Goal: Information Seeking & Learning: Learn about a topic

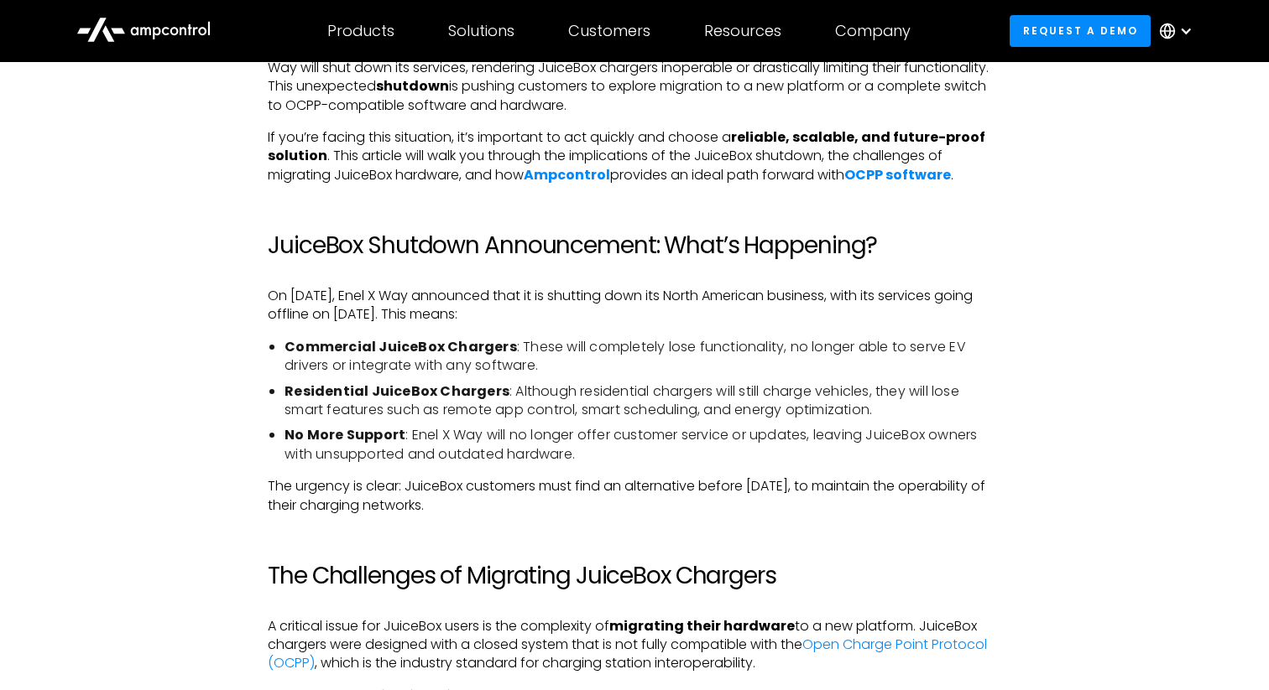
scroll to position [961, 0]
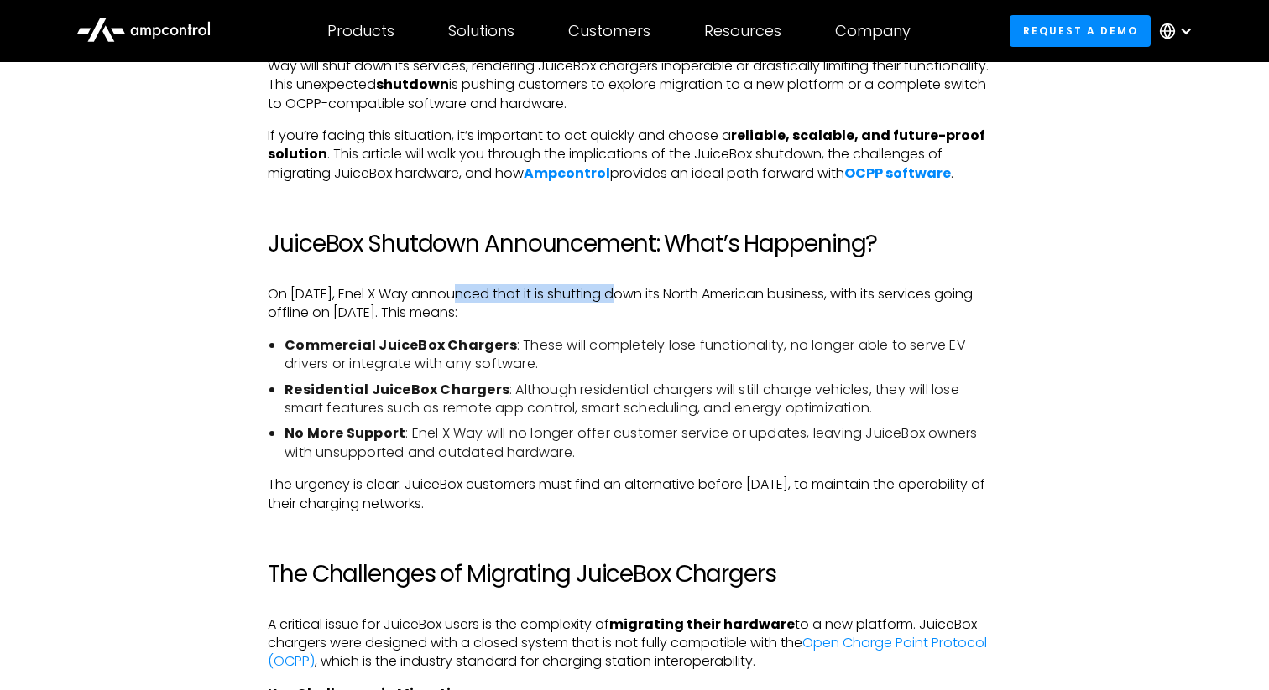
drag, startPoint x: 446, startPoint y: 299, endPoint x: 618, endPoint y: 299, distance: 172.0
click at [618, 299] on p "On [DATE], Enel X Way announced that it is shutting down its North American bus…" at bounding box center [634, 304] width 733 height 38
click at [618, 301] on p "On [DATE], Enel X Way announced that it is shutting down its North American bus…" at bounding box center [634, 304] width 733 height 38
drag, startPoint x: 294, startPoint y: 304, endPoint x: 587, endPoint y: 308, distance: 293.7
click at [586, 308] on p "On [DATE], Enel X Way announced that it is shutting down its North American bus…" at bounding box center [634, 304] width 733 height 38
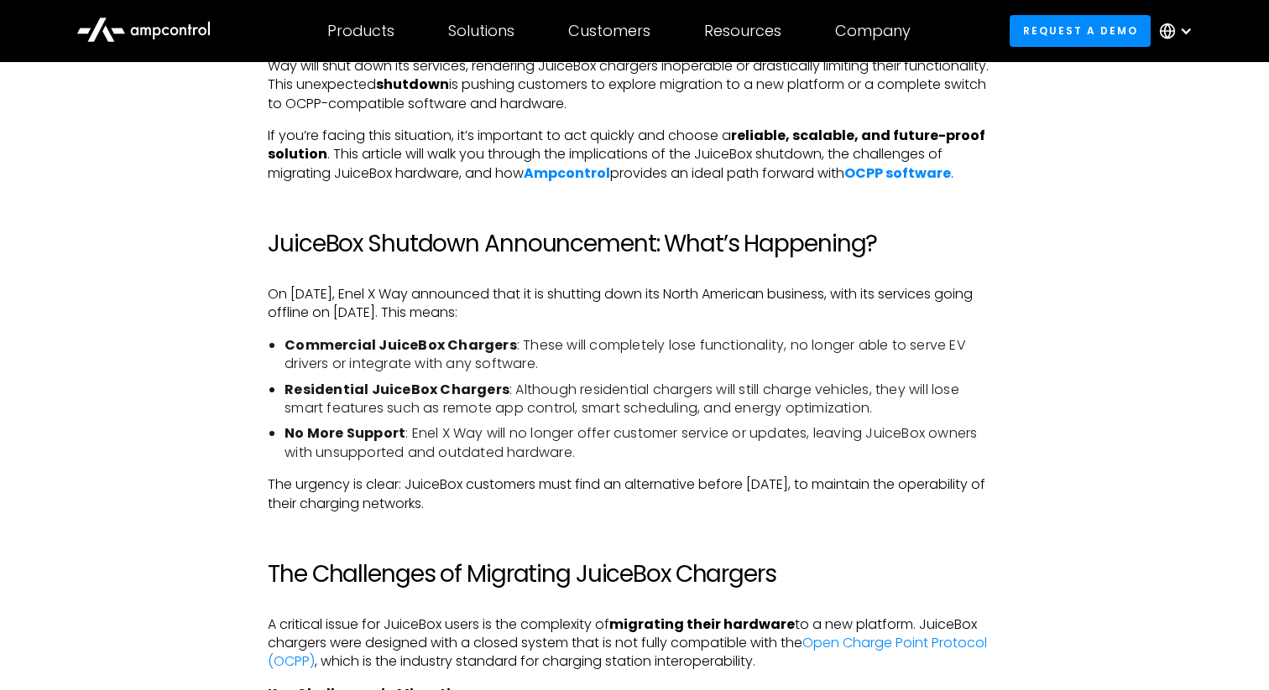
click at [587, 308] on p "On [DATE], Enel X Way announced that it is shutting down its North American bus…" at bounding box center [634, 304] width 733 height 38
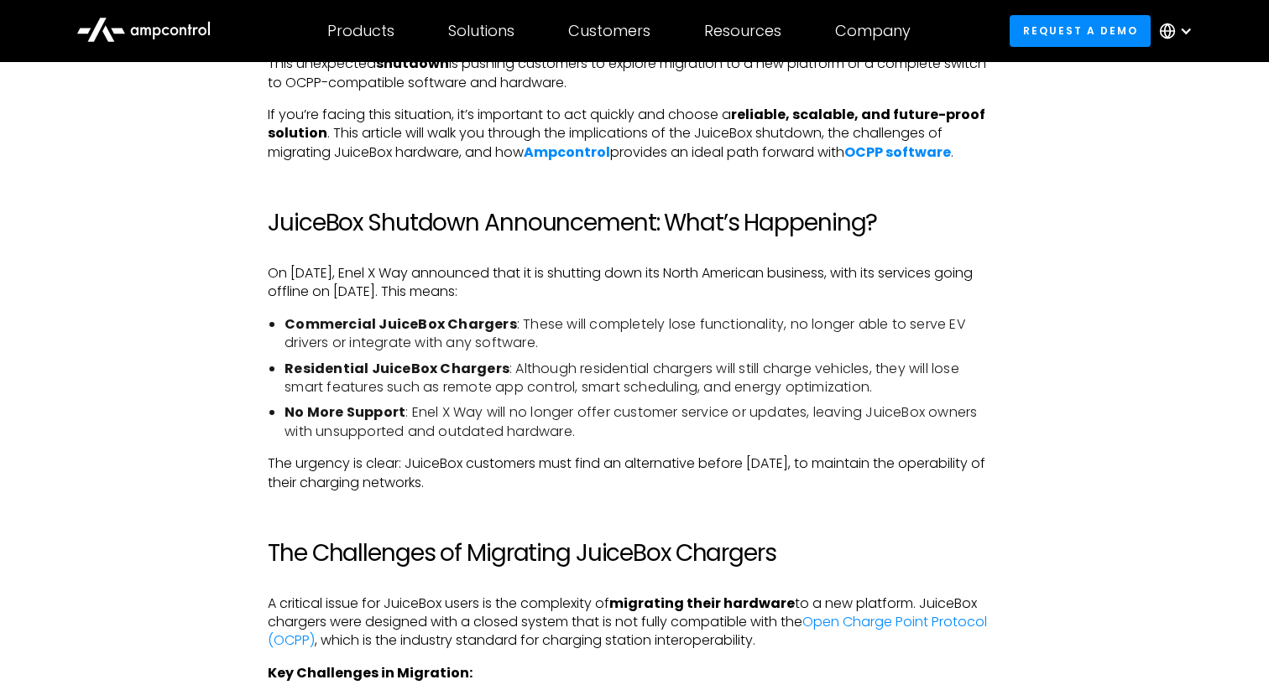
scroll to position [983, 0]
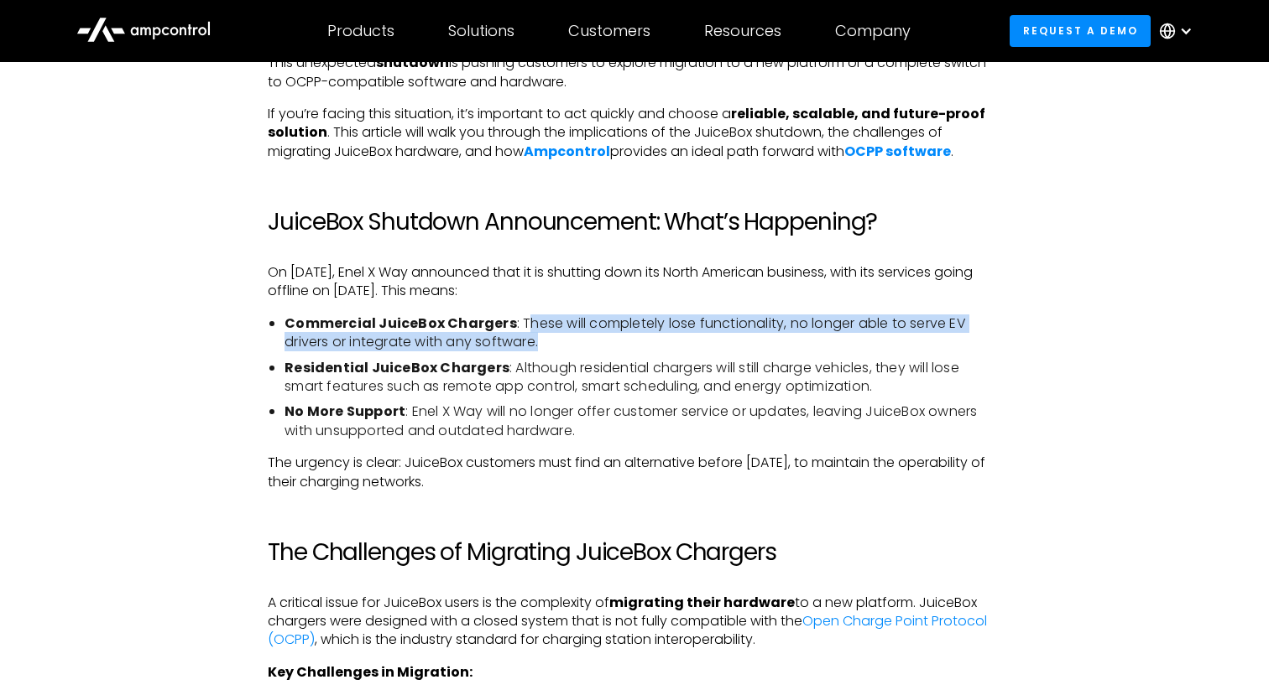
drag, startPoint x: 519, startPoint y: 320, endPoint x: 565, endPoint y: 339, distance: 49.2
click at [565, 339] on li "Commercial JuiceBox Chargers : These will completely lose functionality, no lon…" at bounding box center [642, 334] width 717 height 38
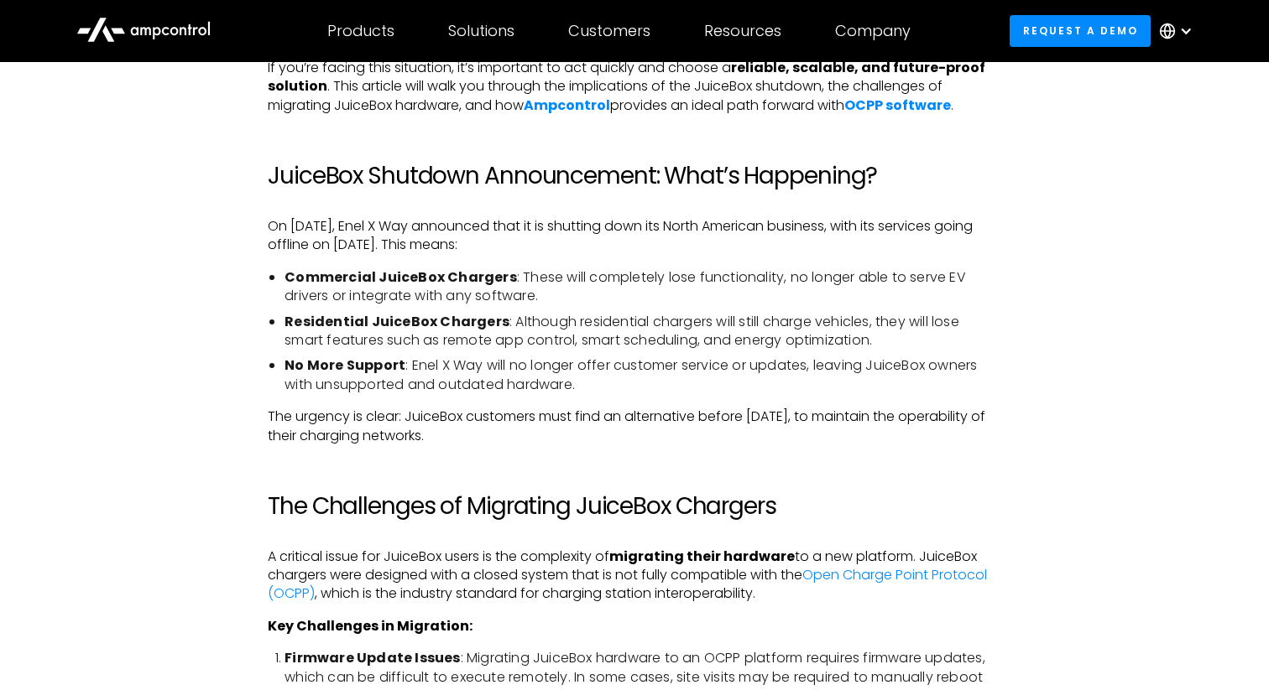
scroll to position [1030, 0]
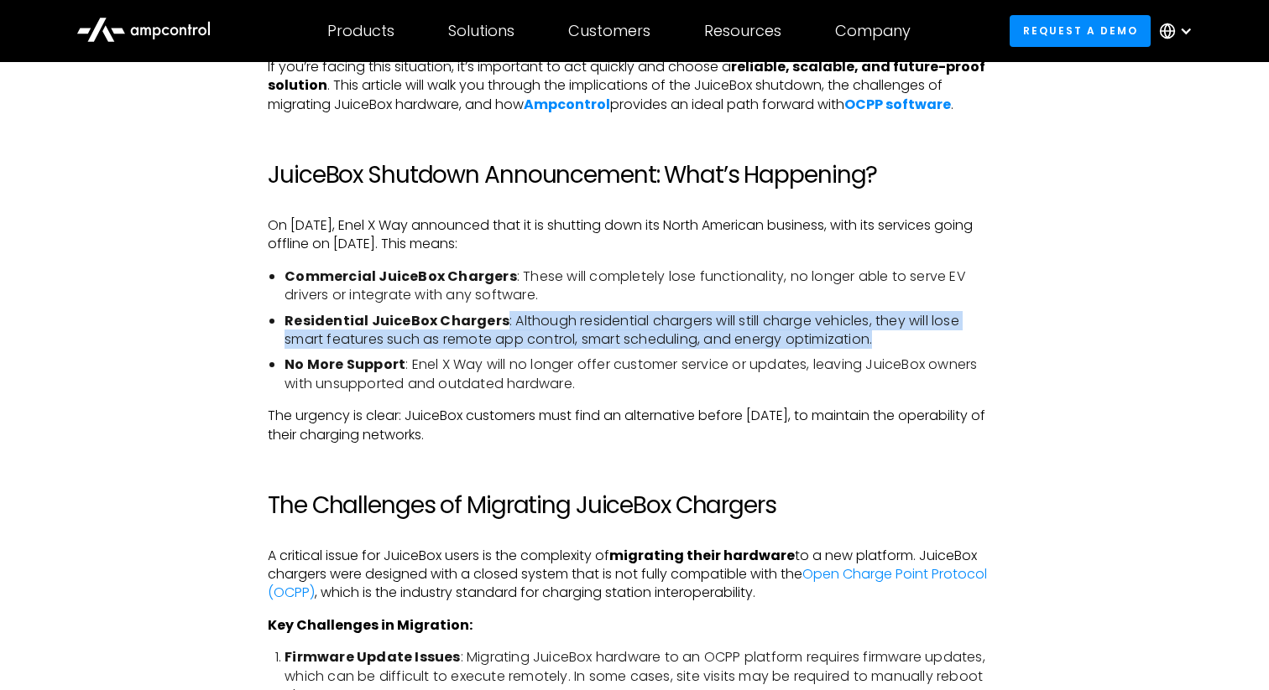
drag, startPoint x: 497, startPoint y: 315, endPoint x: 876, endPoint y: 352, distance: 380.9
click at [876, 352] on ul "Commercial JuiceBox Chargers : These will completely lose functionality, no lon…" at bounding box center [634, 331] width 733 height 126
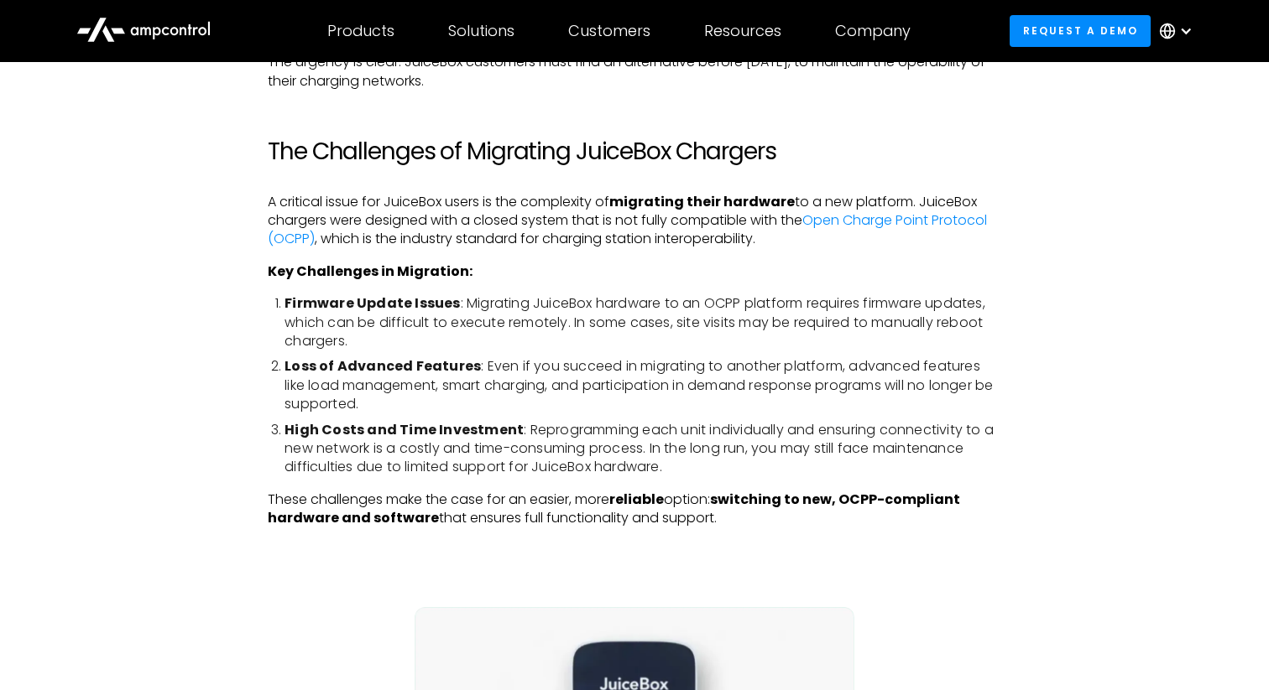
scroll to position [1386, 0]
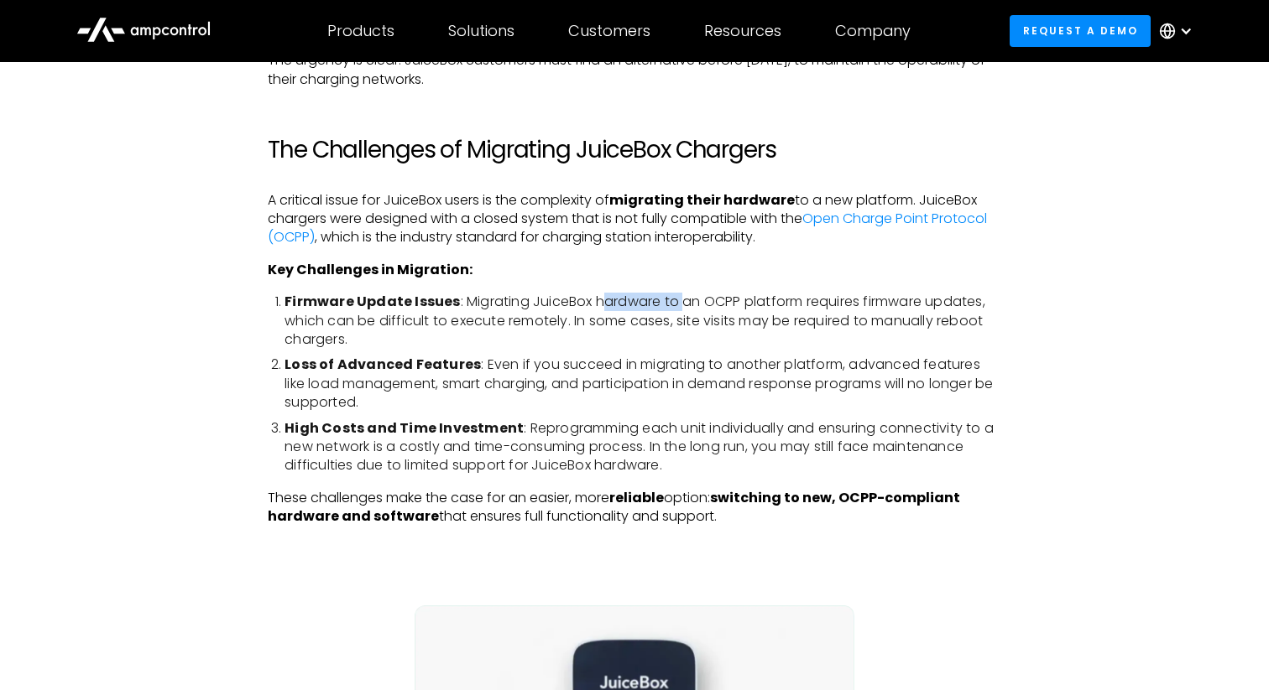
drag, startPoint x: 601, startPoint y: 295, endPoint x: 682, endPoint y: 294, distance: 81.4
click at [682, 294] on li "Firmware Update Issues : Migrating JuiceBox hardware to an OCPP platform requir…" at bounding box center [642, 321] width 717 height 56
drag, startPoint x: 463, startPoint y: 304, endPoint x: 852, endPoint y: 300, distance: 388.5
click at [848, 300] on li "Firmware Update Issues : Migrating JuiceBox hardware to an OCPP platform requir…" at bounding box center [642, 321] width 717 height 56
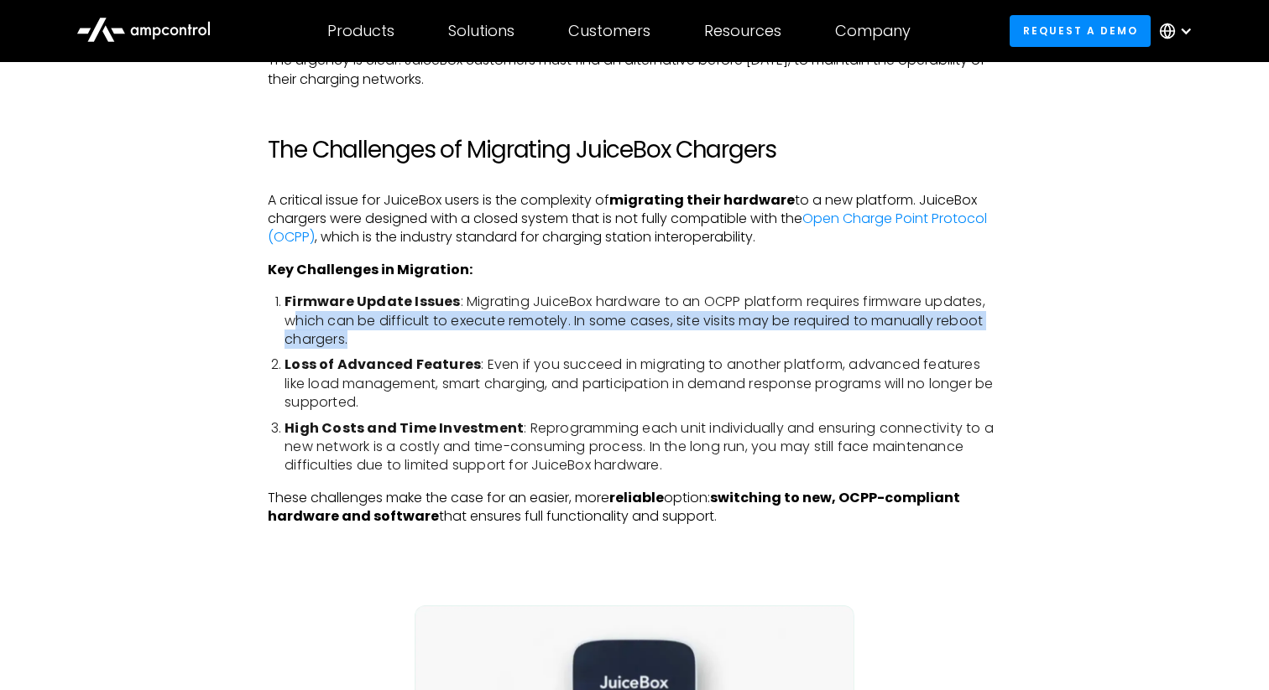
drag, startPoint x: 292, startPoint y: 329, endPoint x: 413, endPoint y: 342, distance: 121.6
click at [413, 342] on li "Firmware Update Issues : Migrating JuiceBox hardware to an OCPP platform requir…" at bounding box center [642, 321] width 717 height 56
click at [413, 341] on li "Firmware Update Issues : Migrating JuiceBox hardware to an OCPP platform requir…" at bounding box center [642, 321] width 717 height 56
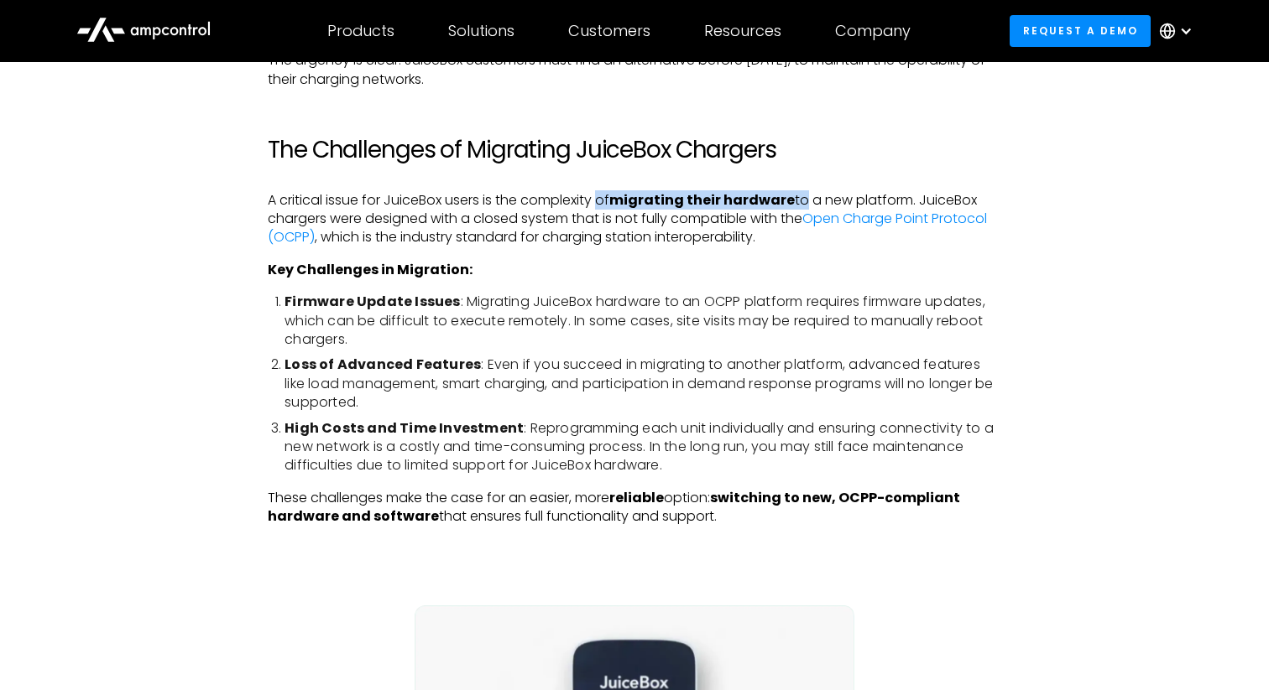
drag, startPoint x: 606, startPoint y: 199, endPoint x: 808, endPoint y: 201, distance: 202.2
click at [808, 201] on p "A critical issue for JuiceBox users is the complexity of migrating their hardwa…" at bounding box center [634, 219] width 733 height 56
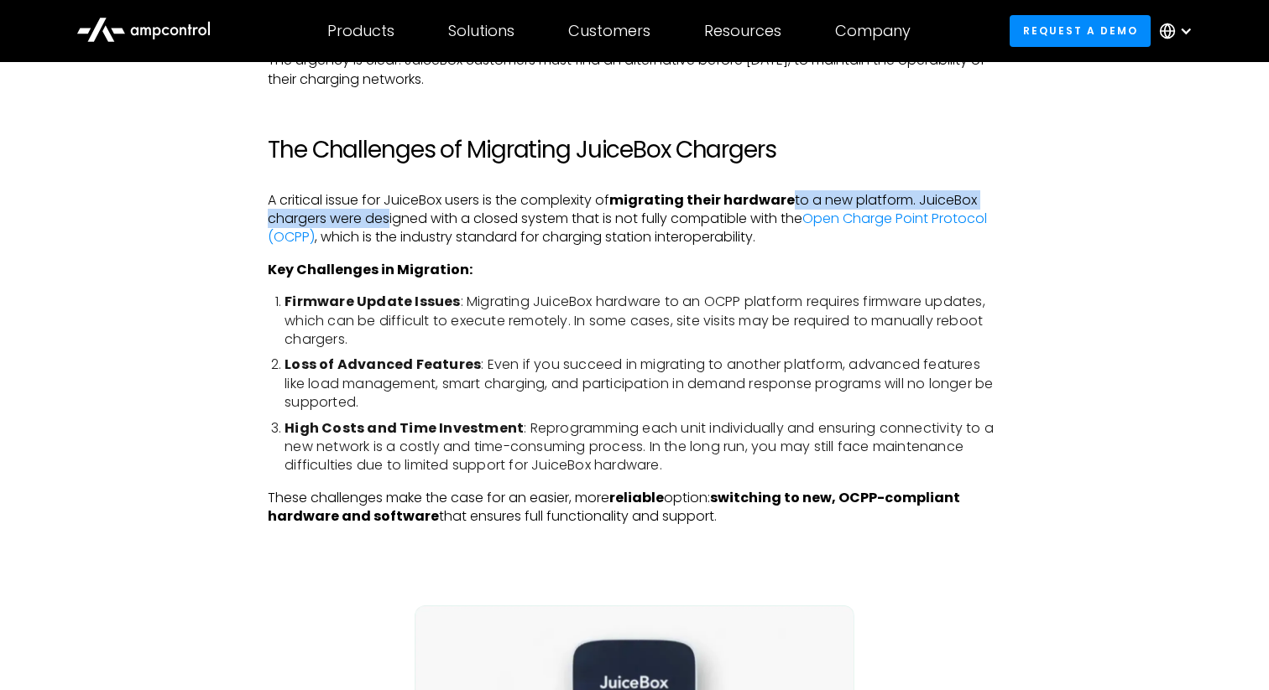
drag, startPoint x: 794, startPoint y: 199, endPoint x: 388, endPoint y: 221, distance: 405.9
click at [388, 221] on p "A critical issue for JuiceBox users is the complexity of migrating their hardwa…" at bounding box center [634, 219] width 733 height 56
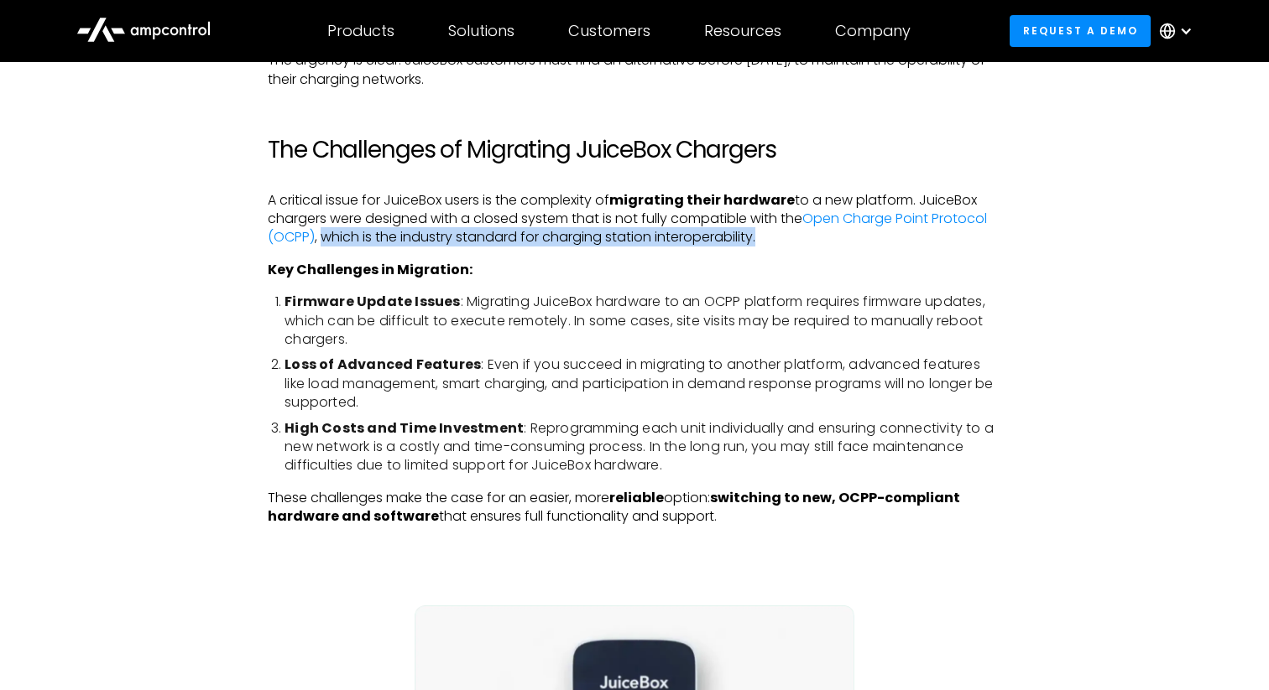
drag, startPoint x: 324, startPoint y: 231, endPoint x: 810, endPoint y: 238, distance: 486.7
click at [810, 238] on p "A critical issue for JuiceBox users is the complexity of migrating their hardwa…" at bounding box center [634, 219] width 733 height 56
click at [809, 238] on p "A critical issue for JuiceBox users is the complexity of migrating their hardwa…" at bounding box center [634, 219] width 733 height 56
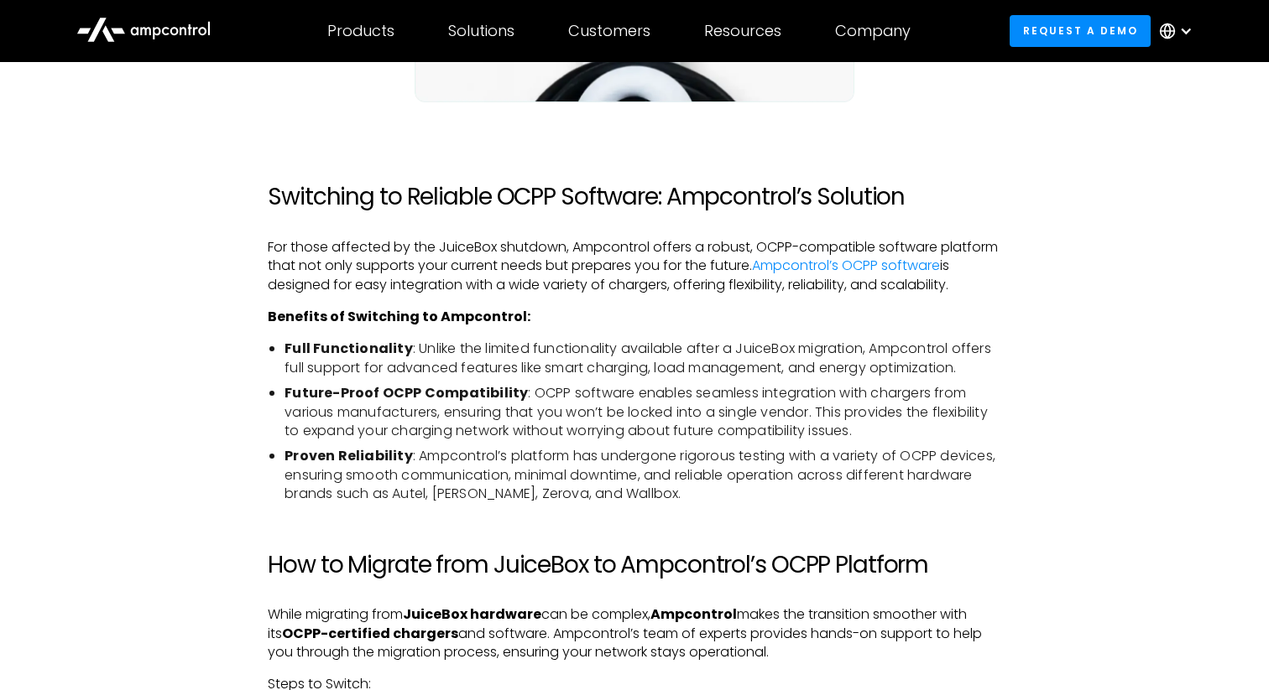
scroll to position [2242, 0]
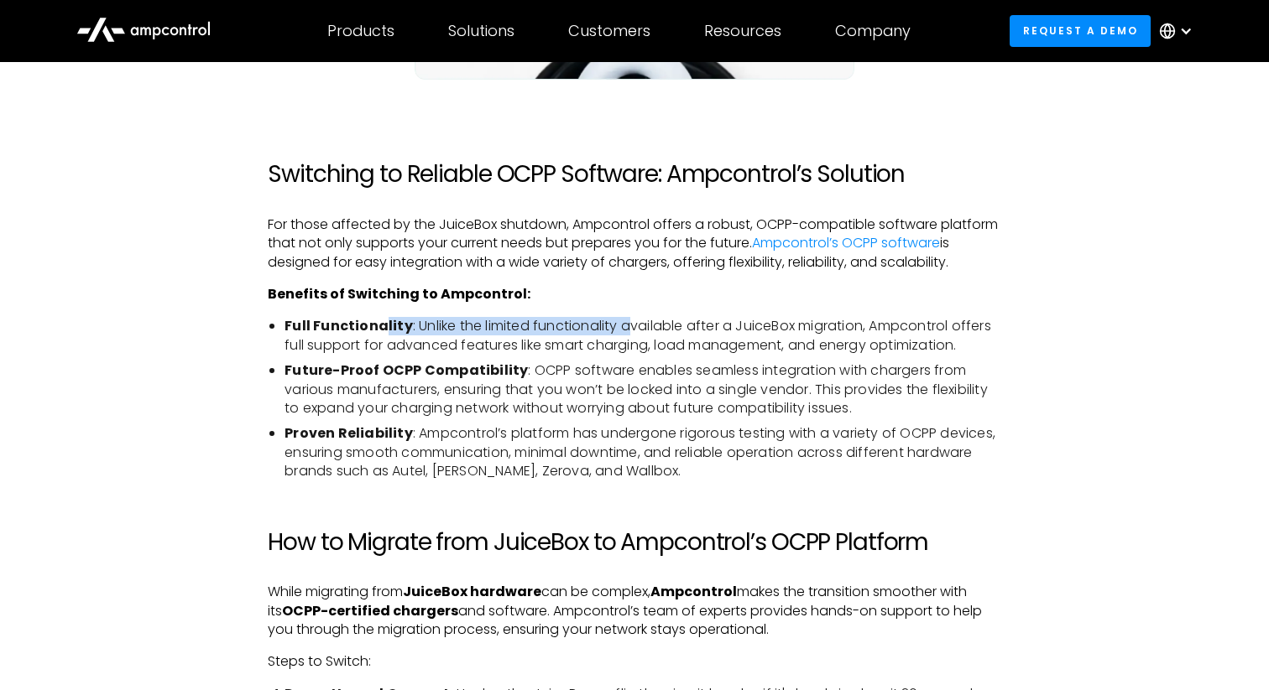
drag, startPoint x: 386, startPoint y: 326, endPoint x: 628, endPoint y: 328, distance: 242.5
click at [628, 329] on li "‍ Full Functionality : Unlike the limited functionality available after a Juice…" at bounding box center [642, 336] width 717 height 38
click at [628, 328] on li "‍ Full Functionality : Unlike the limited functionality available after a Juice…" at bounding box center [642, 336] width 717 height 38
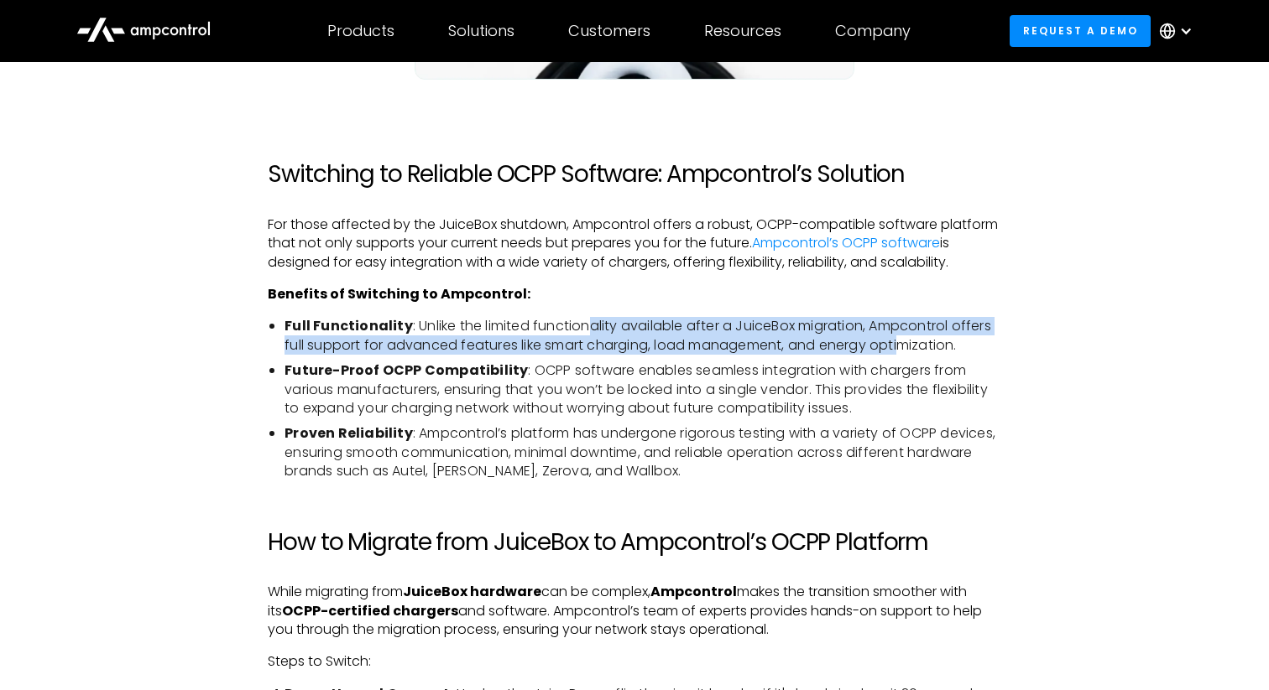
drag, startPoint x: 586, startPoint y: 326, endPoint x: 934, endPoint y: 339, distance: 348.4
click at [929, 339] on li "‍ Full Functionality : Unlike the limited functionality available after a Juice…" at bounding box center [642, 336] width 717 height 38
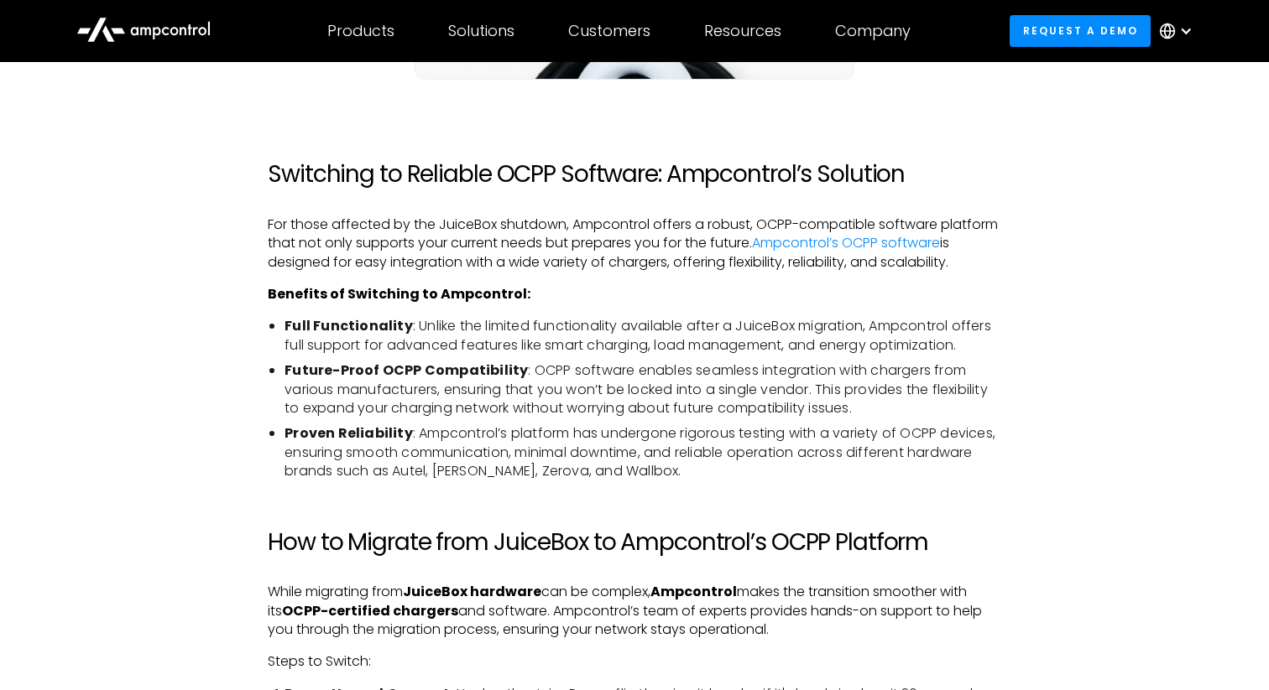
click at [934, 339] on li "‍ Full Functionality : Unlike the limited functionality available after a Juice…" at bounding box center [642, 336] width 717 height 38
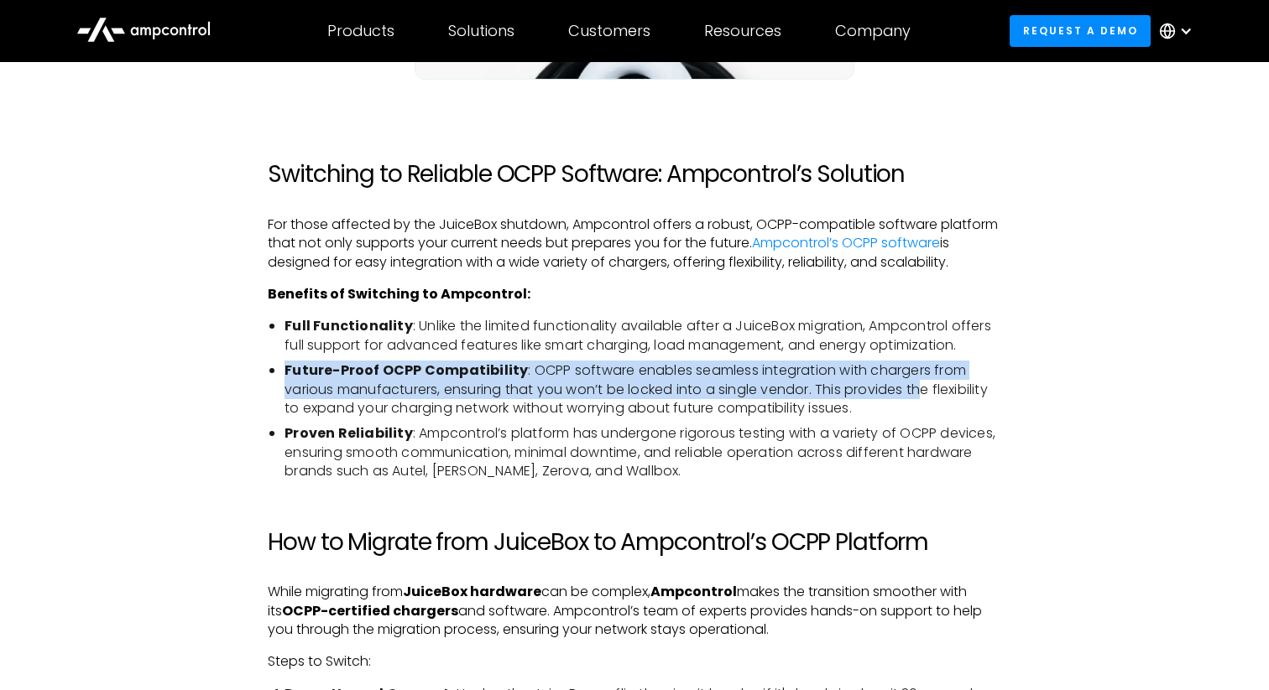
drag, startPoint x: 550, startPoint y: 356, endPoint x: 926, endPoint y: 390, distance: 378.3
click at [925, 386] on ul "‍ Full Functionality : Unlike the limited functionality available after a Juice…" at bounding box center [634, 399] width 733 height 164
click at [926, 390] on li "Future-Proof OCPP Compatibility : OCPP software enables seamless integration wi…" at bounding box center [642, 390] width 717 height 56
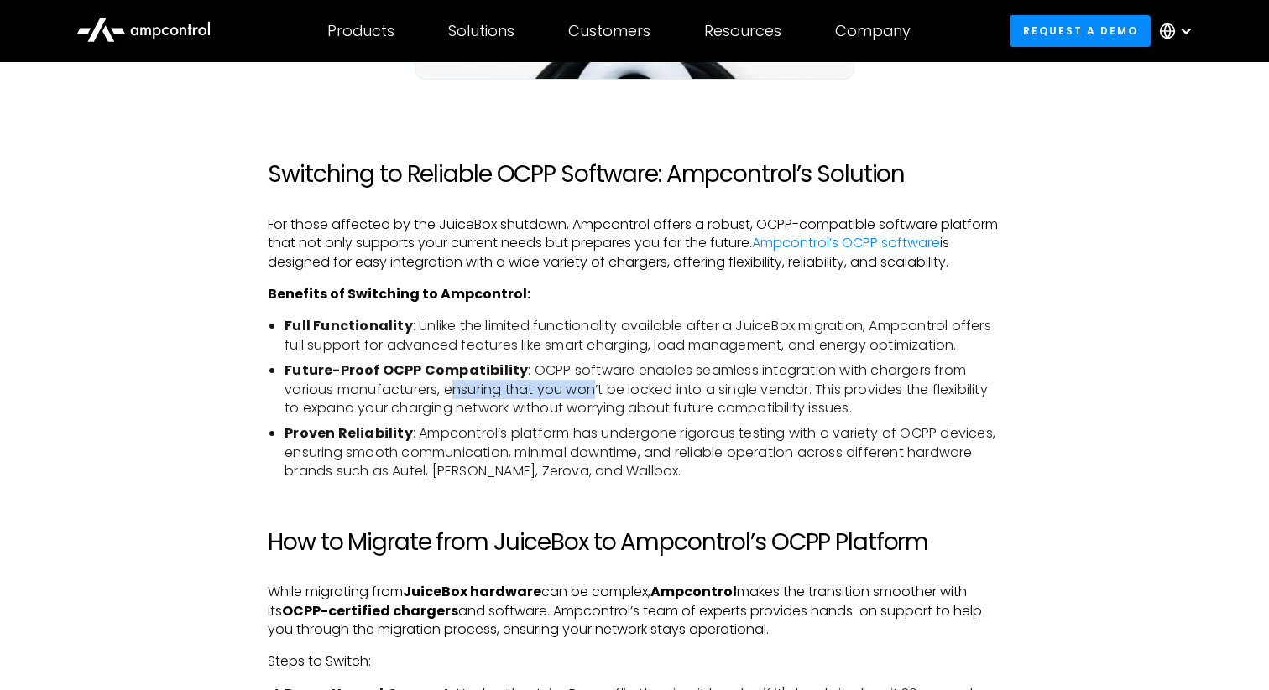
drag, startPoint x: 455, startPoint y: 386, endPoint x: 601, endPoint y: 392, distance: 146.1
click at [599, 388] on li "Future-Proof OCPP Compatibility : OCPP software enables seamless integration wi…" at bounding box center [642, 390] width 717 height 56
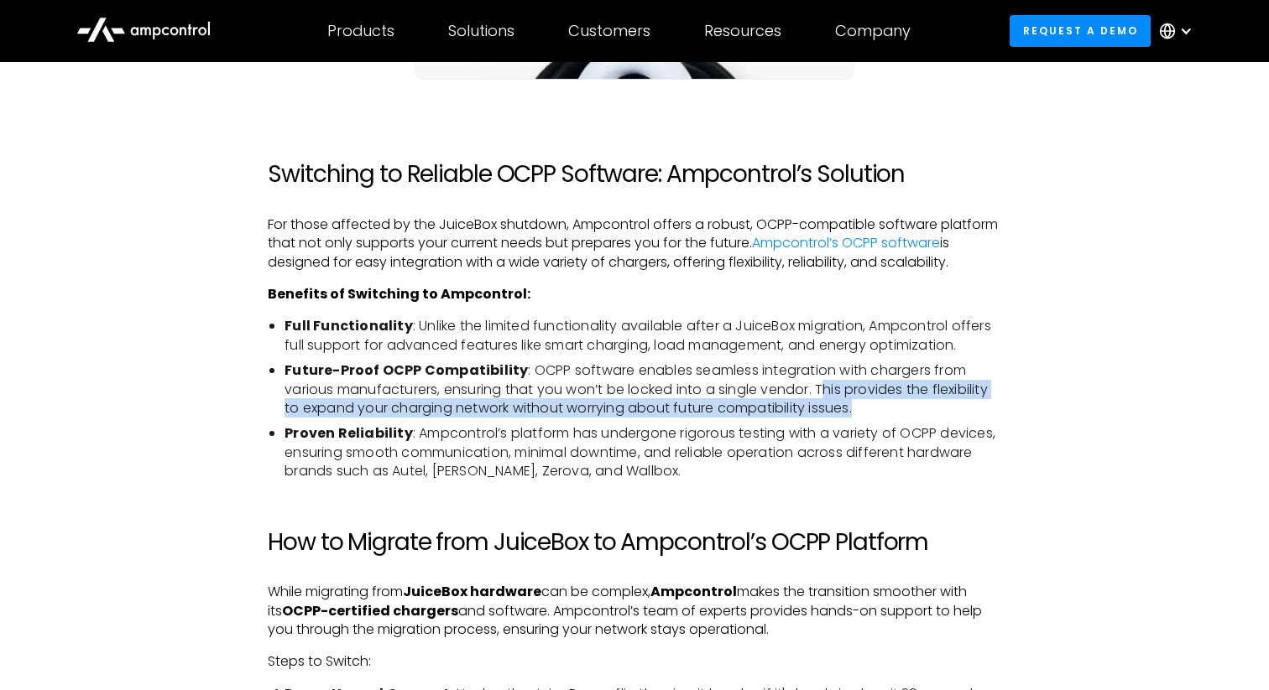
drag, startPoint x: 831, startPoint y: 387, endPoint x: 876, endPoint y: 405, distance: 48.9
click at [876, 406] on li "Future-Proof OCPP Compatibility : OCPP software enables seamless integration wi…" at bounding box center [642, 390] width 717 height 56
click at [876, 405] on li "Future-Proof OCPP Compatibility : OCPP software enables seamless integration wi…" at bounding box center [642, 390] width 717 height 56
drag, startPoint x: 435, startPoint y: 409, endPoint x: 805, endPoint y: 409, distance: 369.2
click at [805, 409] on li "Future-Proof OCPP Compatibility : OCPP software enables seamless integration wi…" at bounding box center [642, 390] width 717 height 56
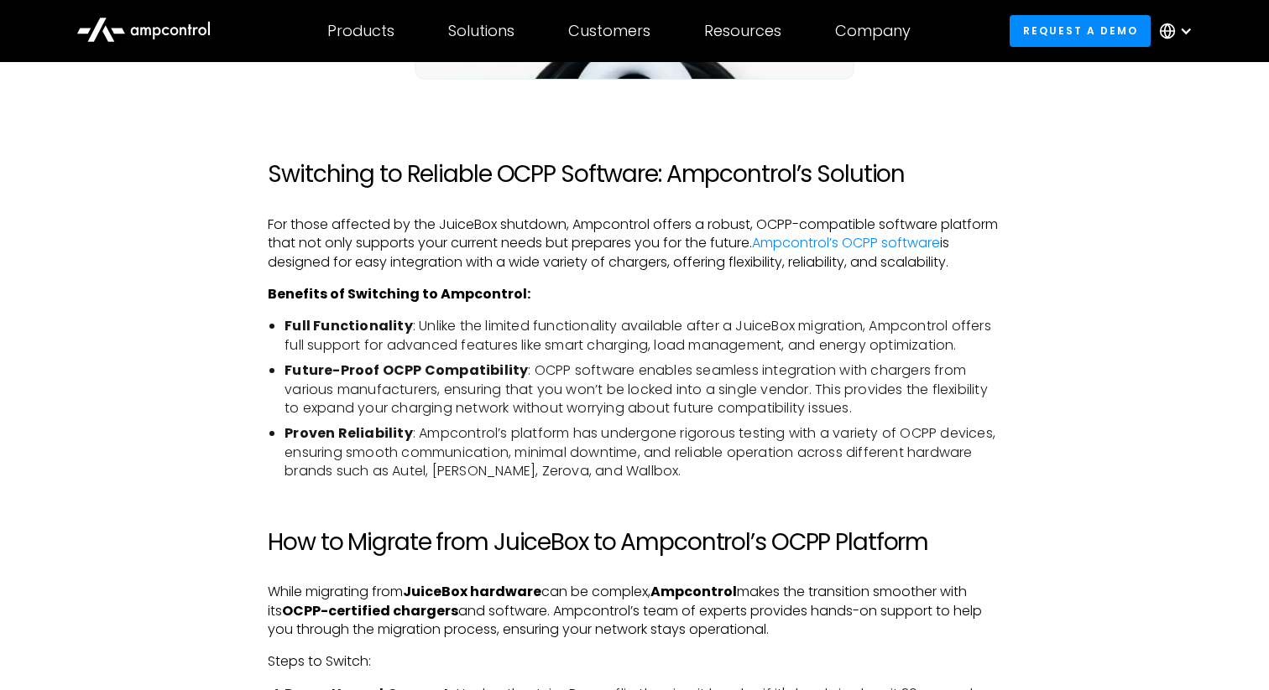
click at [805, 409] on li "Future-Proof OCPP Compatibility : OCPP software enables seamless integration wi…" at bounding box center [642, 390] width 717 height 56
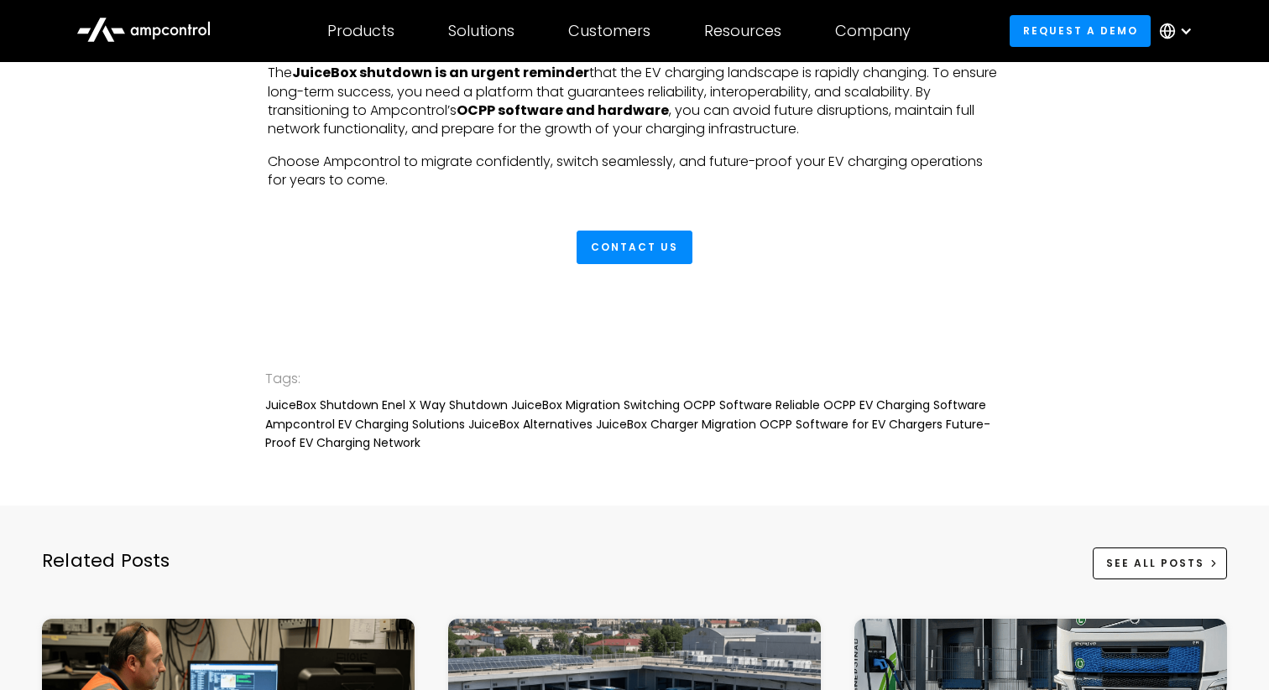
scroll to position [4562, 0]
